Goal: Transaction & Acquisition: Purchase product/service

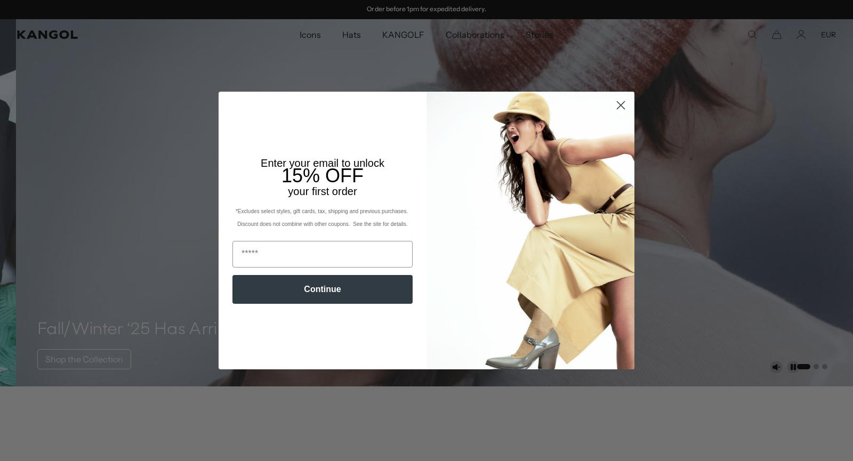
click at [618, 102] on circle "Close dialog" at bounding box center [621, 105] width 18 height 18
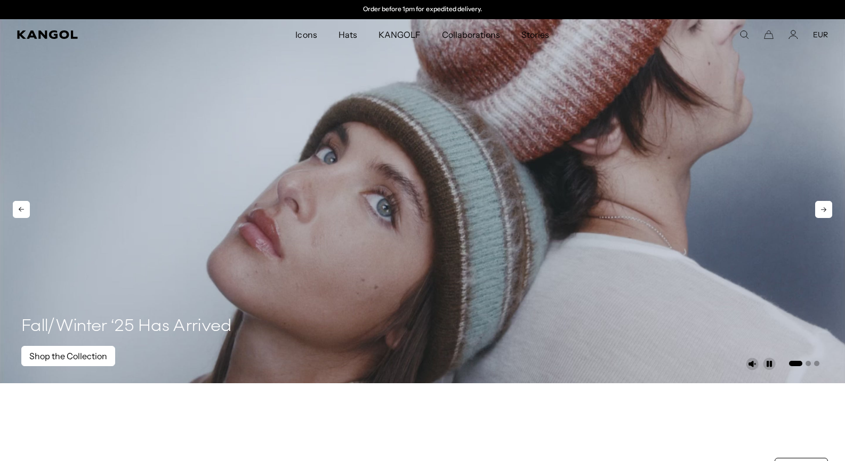
click at [51, 350] on link "Shop the Collection" at bounding box center [68, 356] width 94 height 20
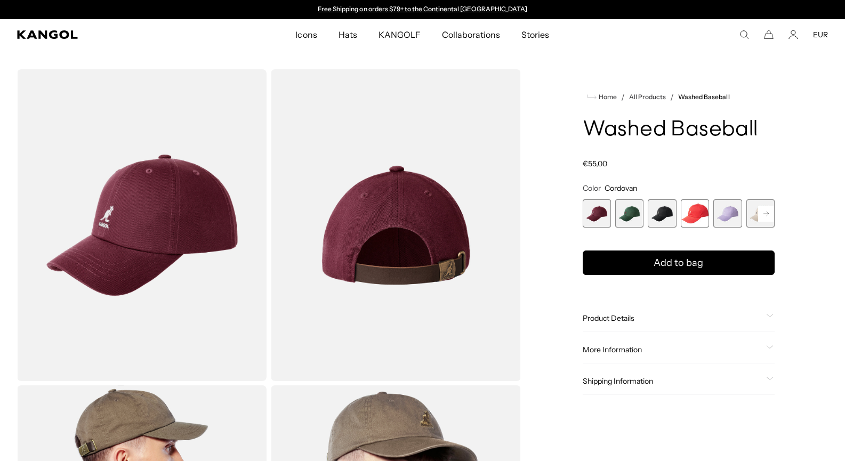
click at [665, 213] on span "3 of 14" at bounding box center [662, 213] width 28 height 28
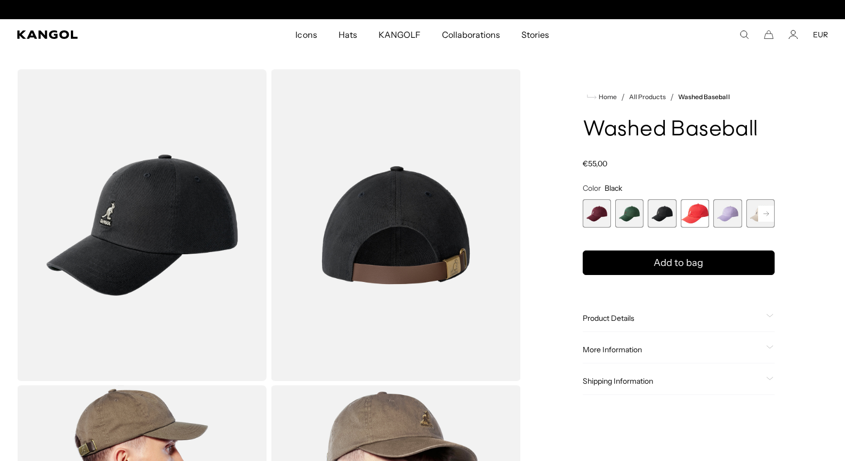
scroll to position [0, 220]
click at [635, 219] on span "2 of 14" at bounding box center [629, 213] width 28 height 28
